Goal: Task Accomplishment & Management: Manage account settings

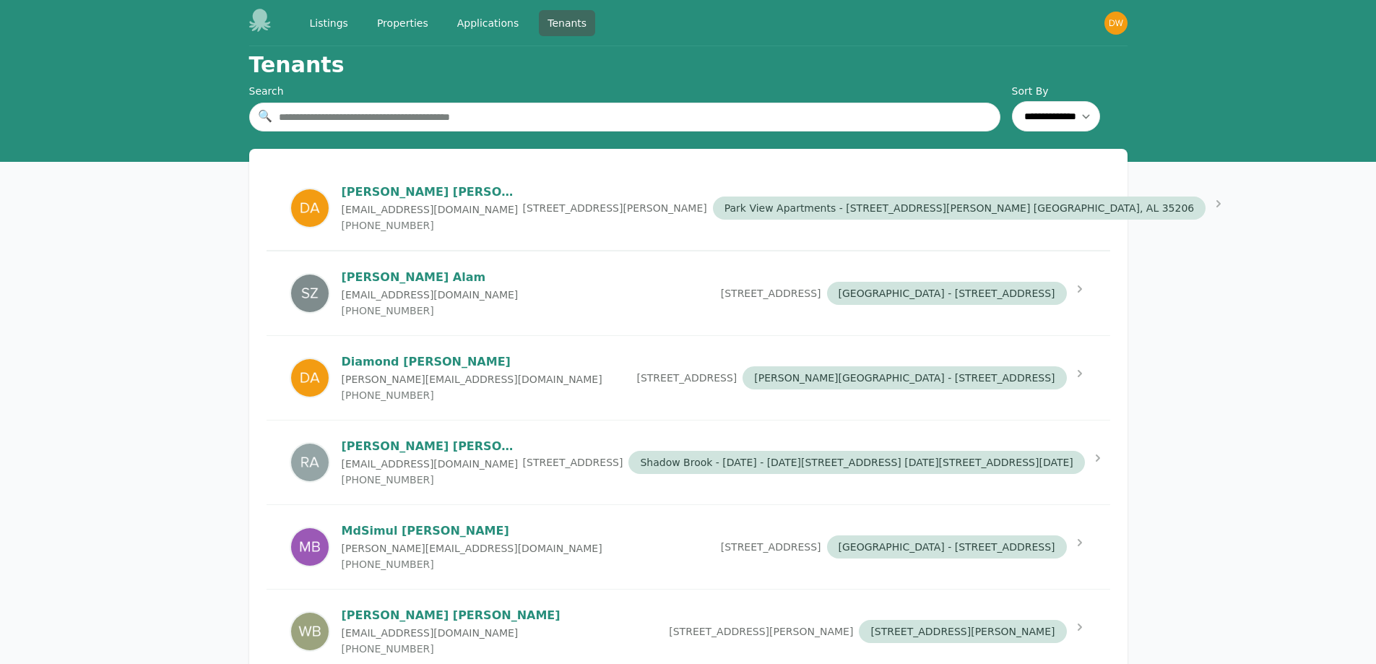
click at [356, 122] on input "text" at bounding box center [624, 117] width 751 height 29
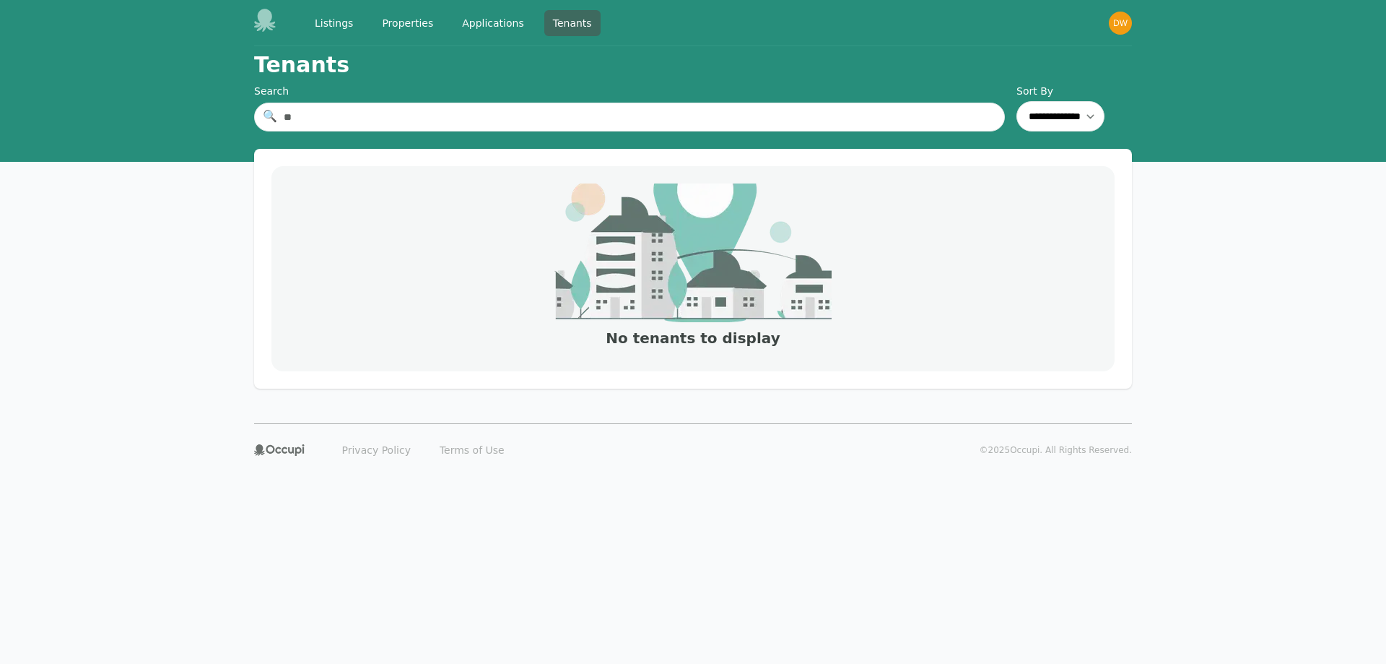
type input "*"
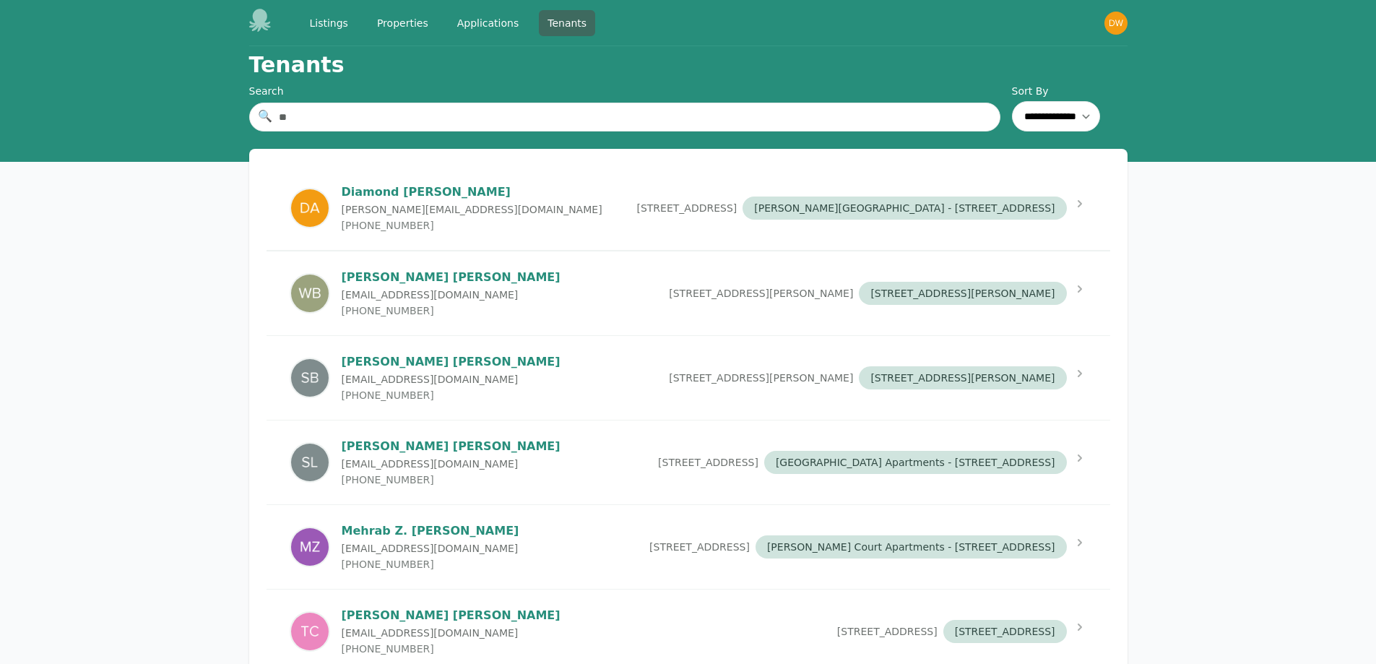
type input "*"
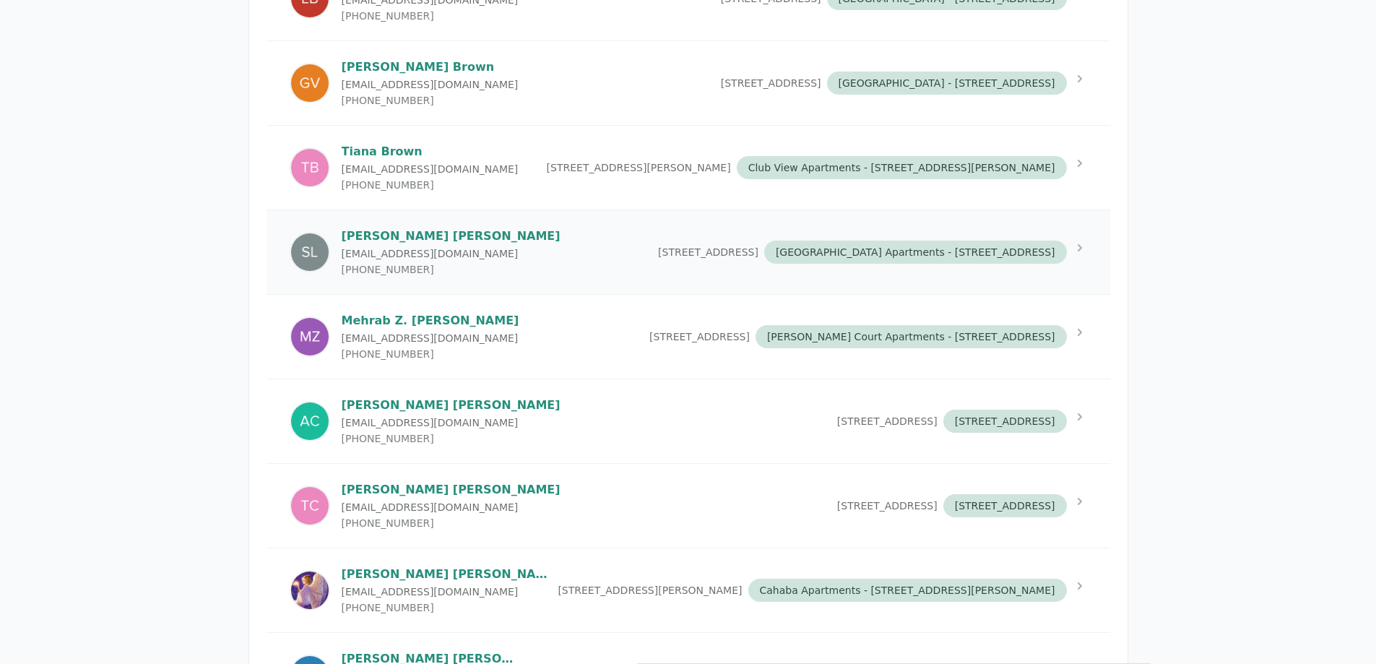
scroll to position [939, 0]
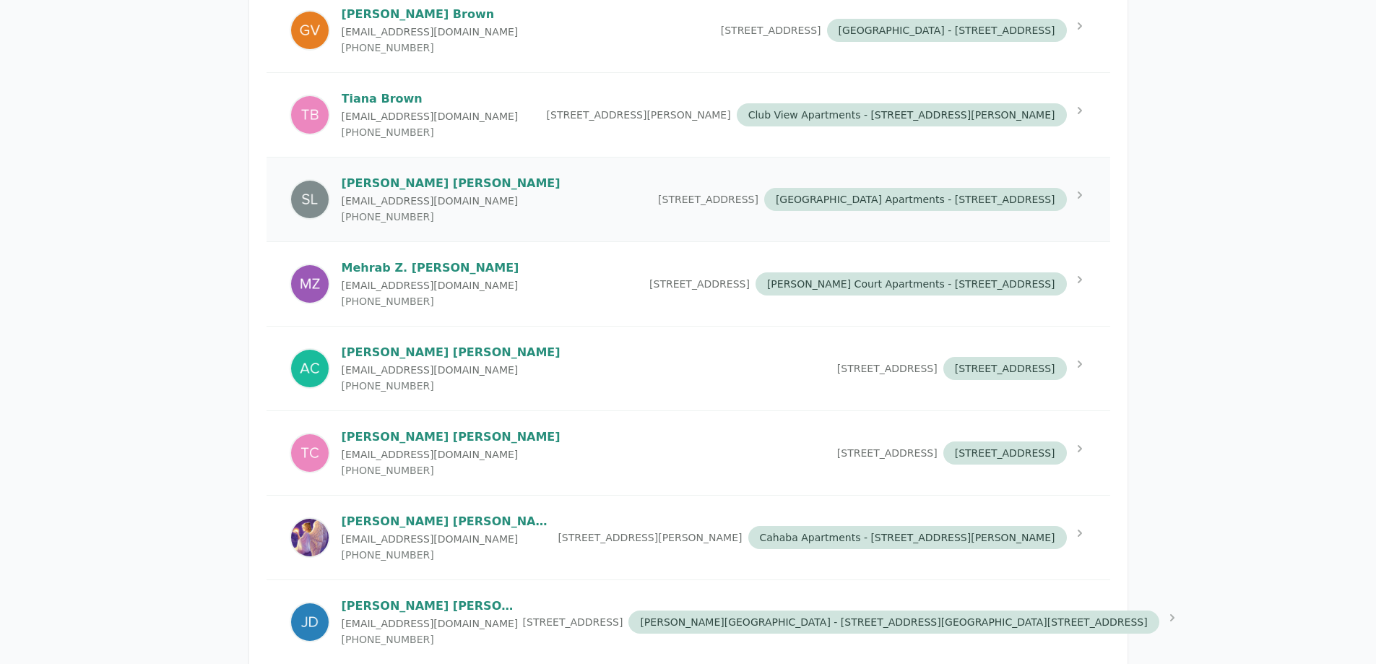
click at [412, 208] on p "[EMAIL_ADDRESS][DOMAIN_NAME]" at bounding box center [451, 201] width 219 height 14
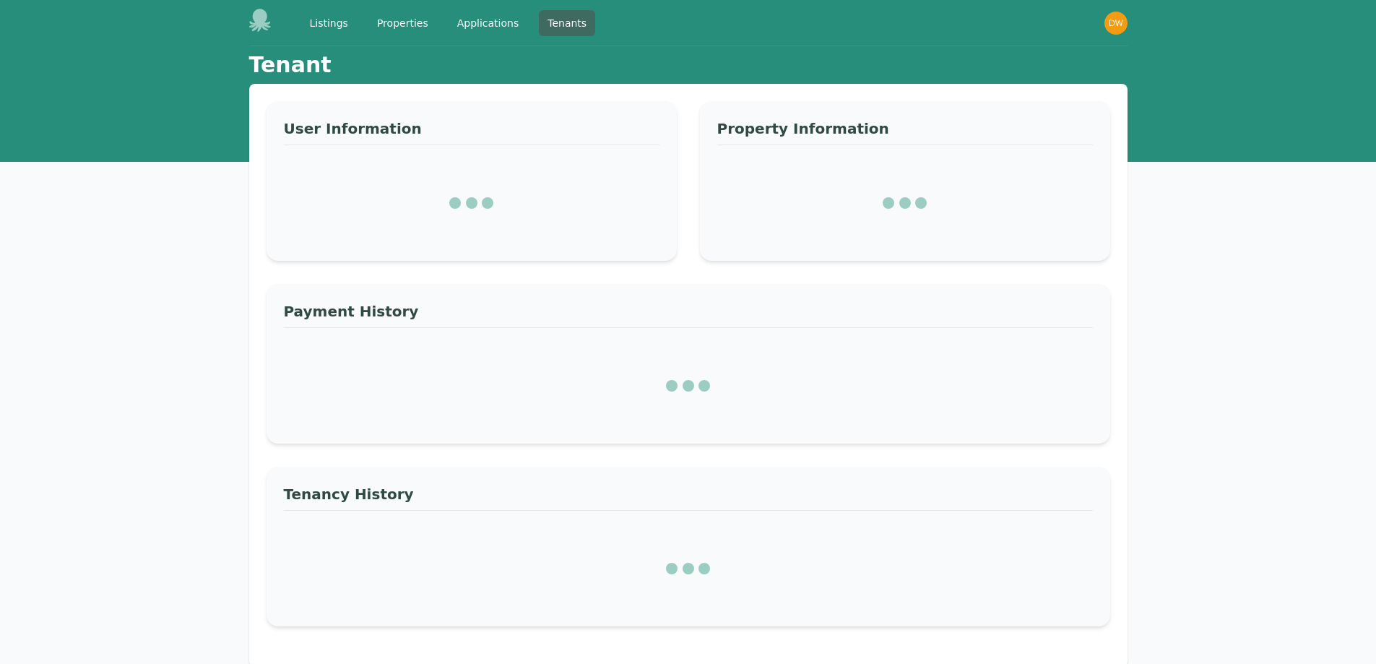
select select "*"
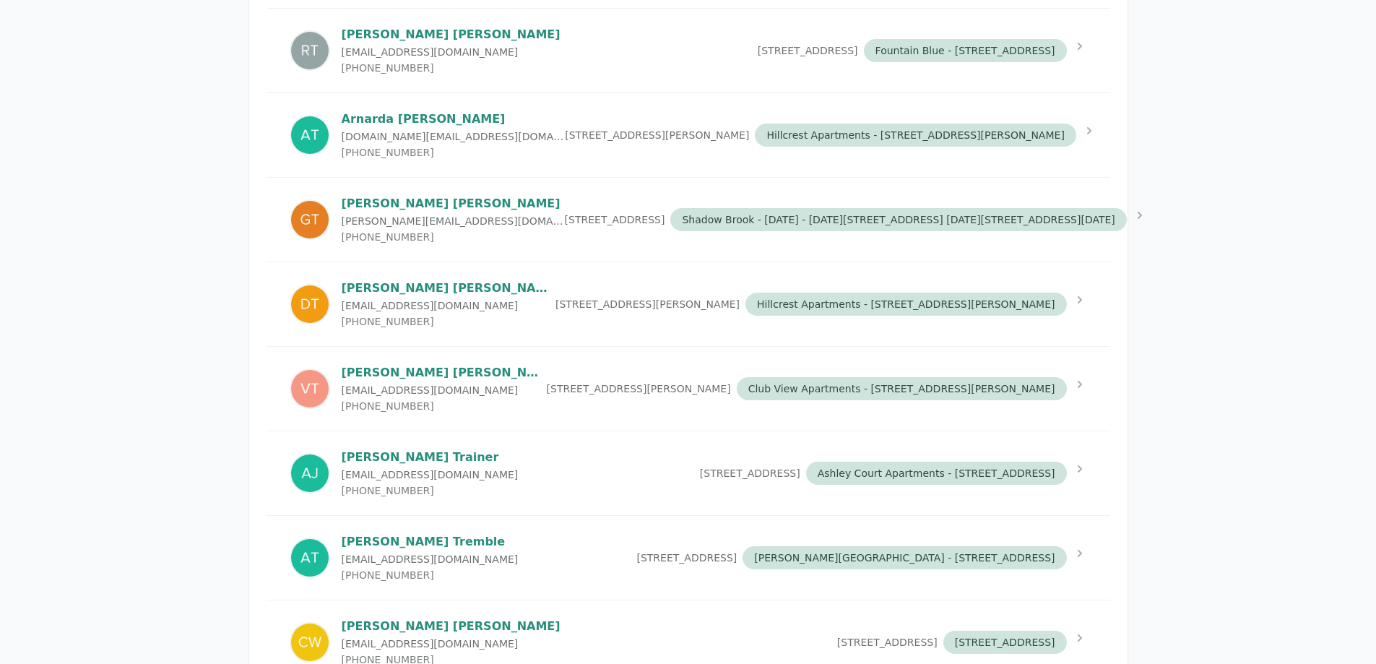
scroll to position [7437, 0]
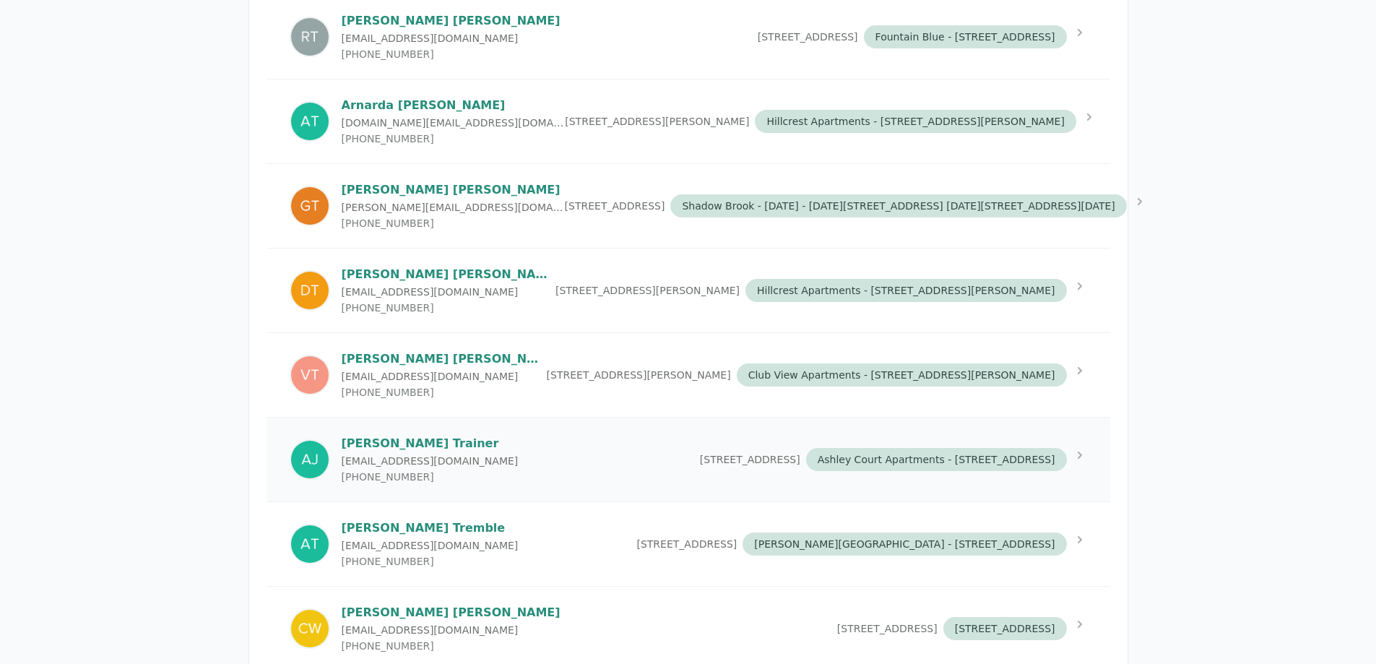
click at [365, 468] on p "[EMAIL_ADDRESS][DOMAIN_NAME]" at bounding box center [430, 460] width 177 height 14
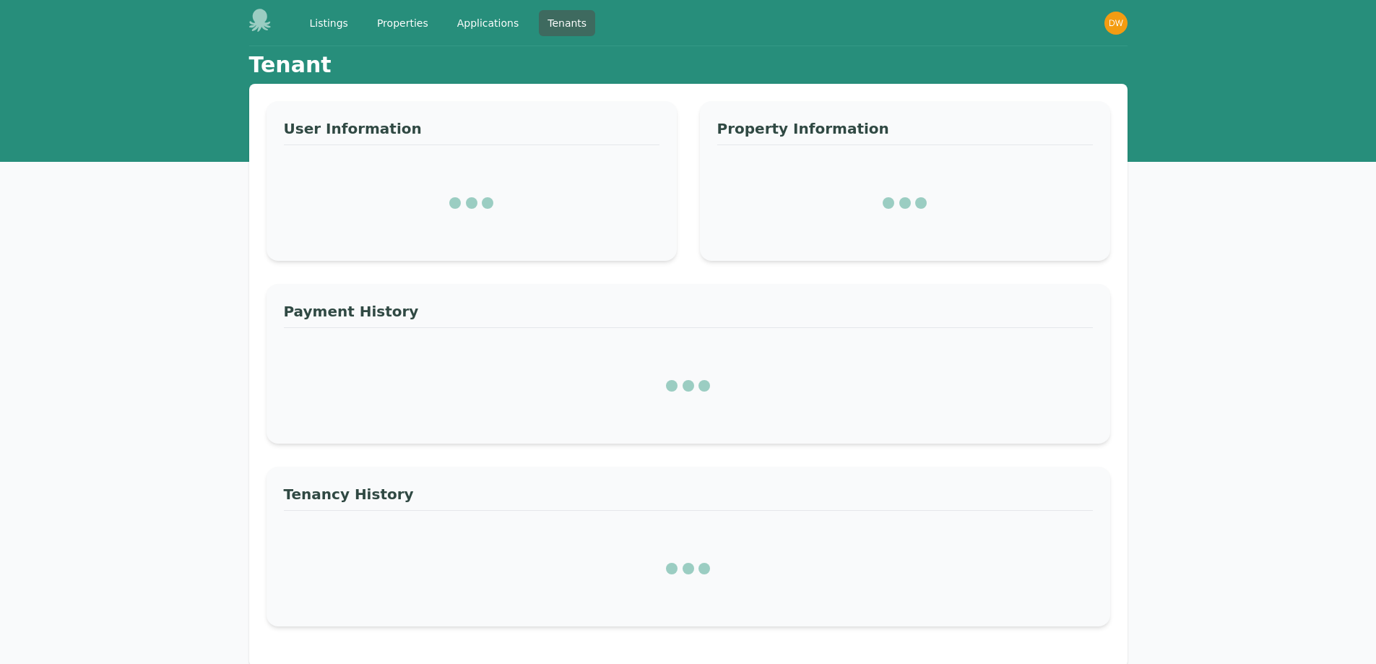
select select "*"
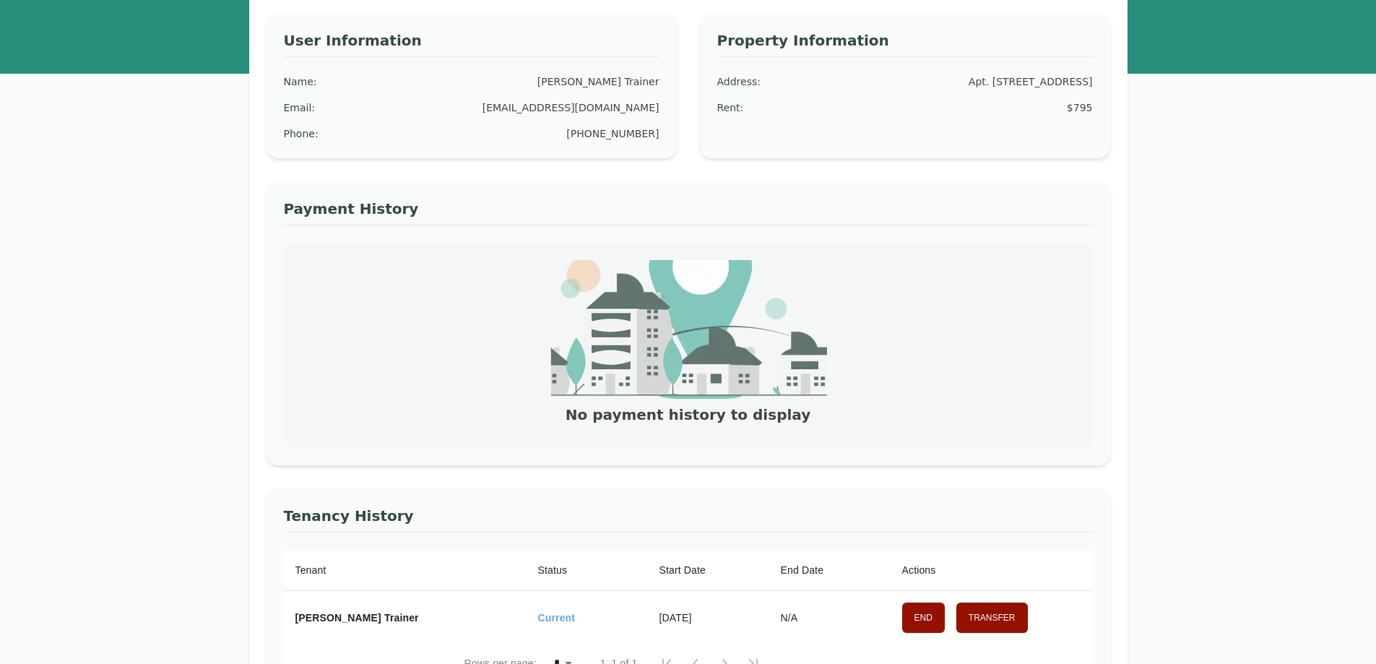
scroll to position [217, 0]
